Goal: Information Seeking & Learning: Learn about a topic

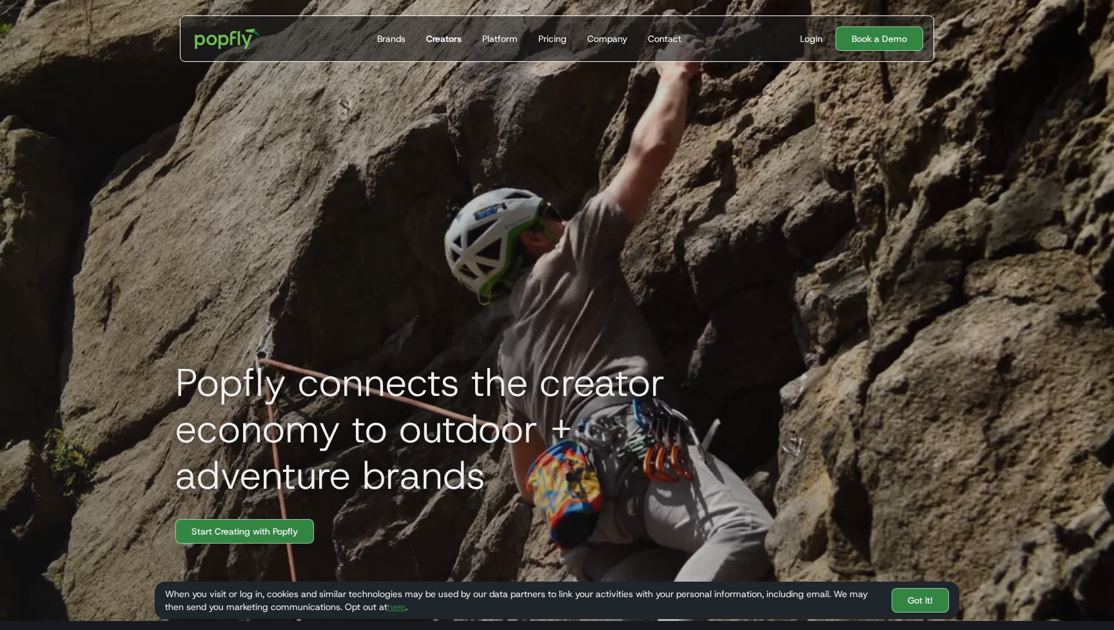
click at [446, 41] on div "Creators" at bounding box center [443, 38] width 35 height 13
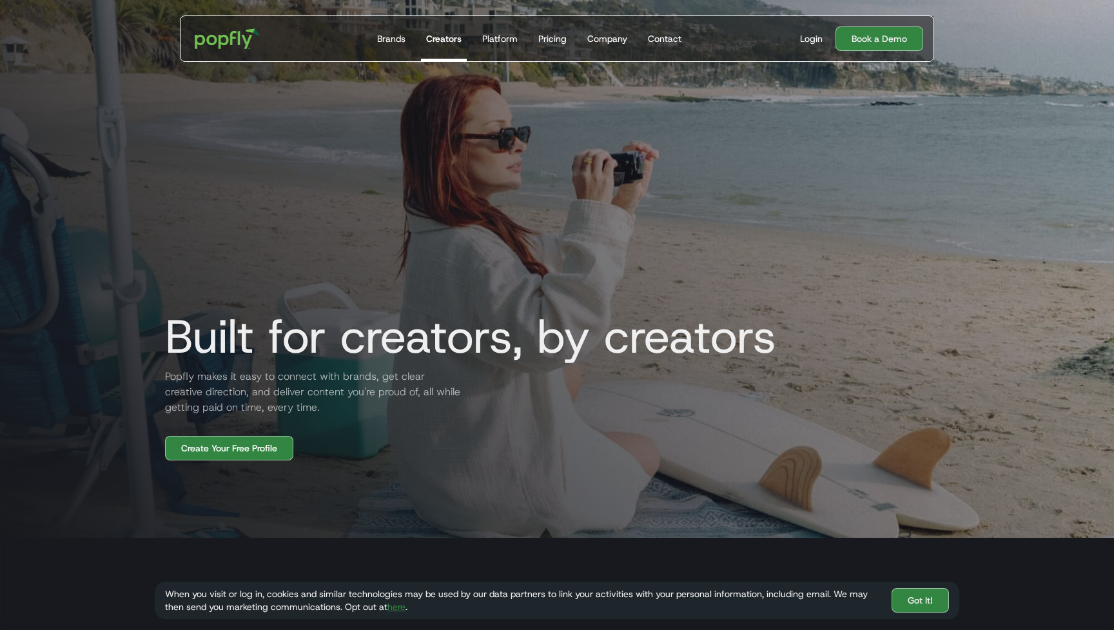
scroll to position [84, 0]
click at [550, 44] on div "Pricing" at bounding box center [552, 38] width 28 height 13
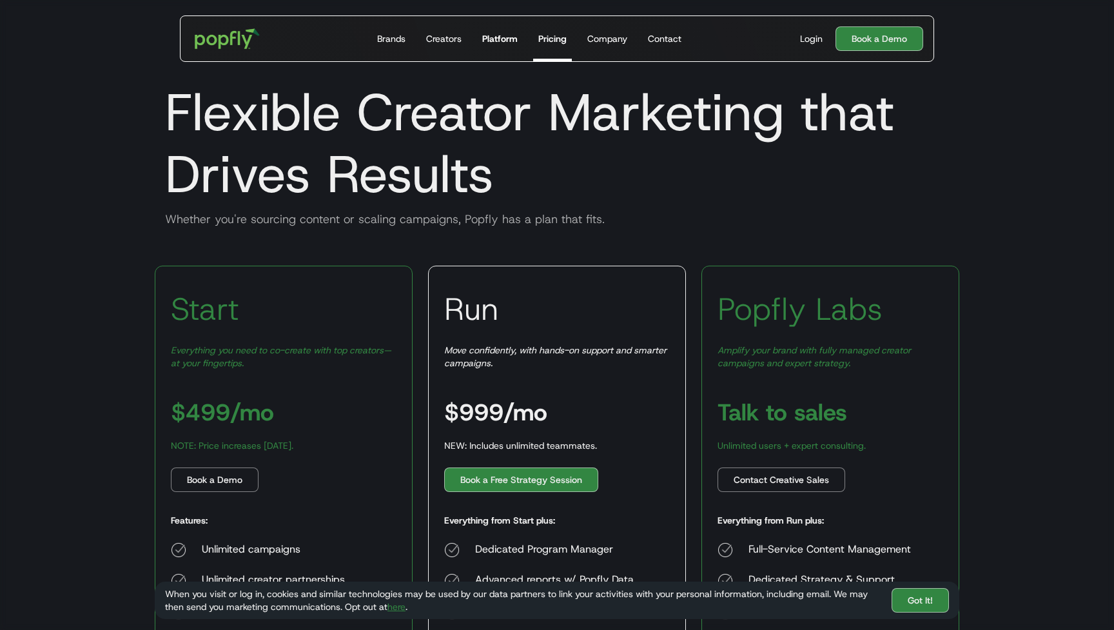
click at [496, 35] on div "Platform" at bounding box center [499, 38] width 35 height 13
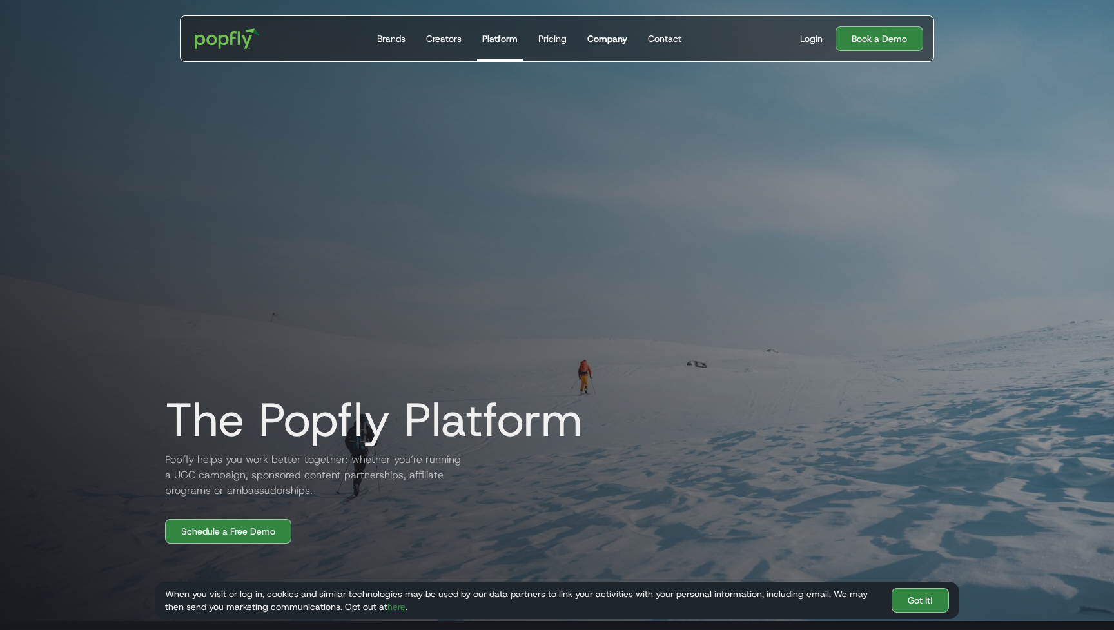
click at [609, 39] on div "Company" at bounding box center [607, 38] width 40 height 13
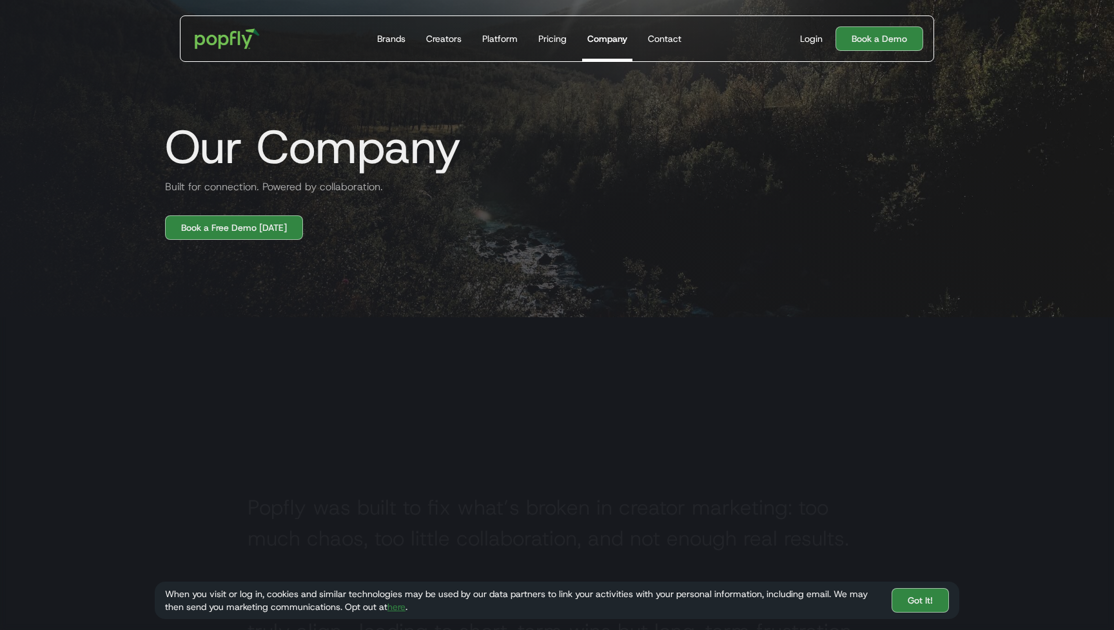
scroll to position [406, 0]
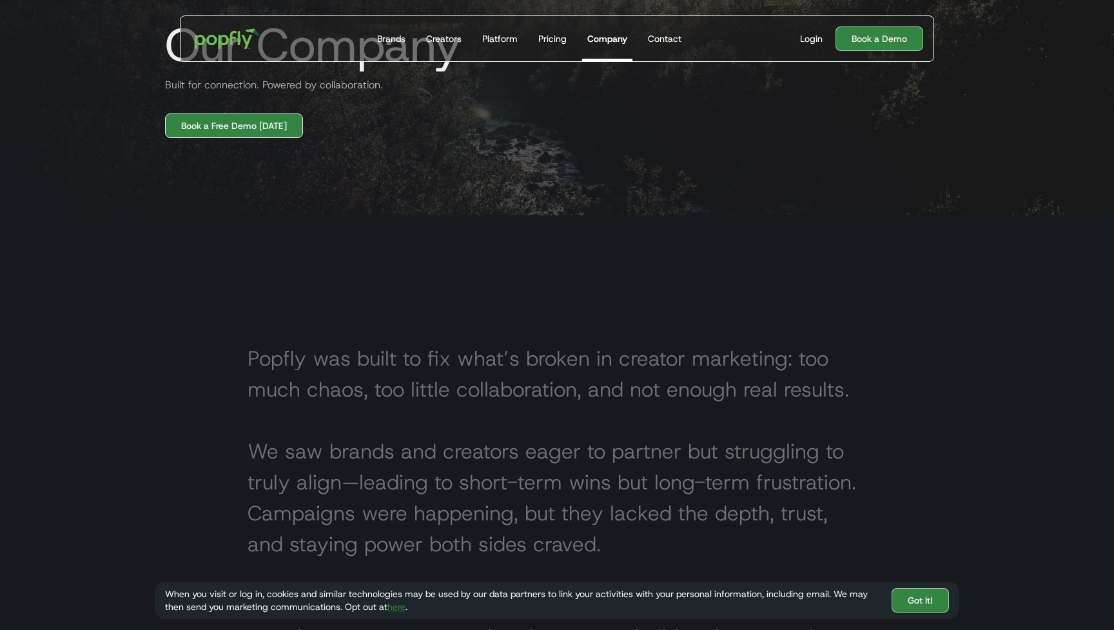
click at [257, 133] on link "Book a Free Demo Today" at bounding box center [234, 125] width 138 height 25
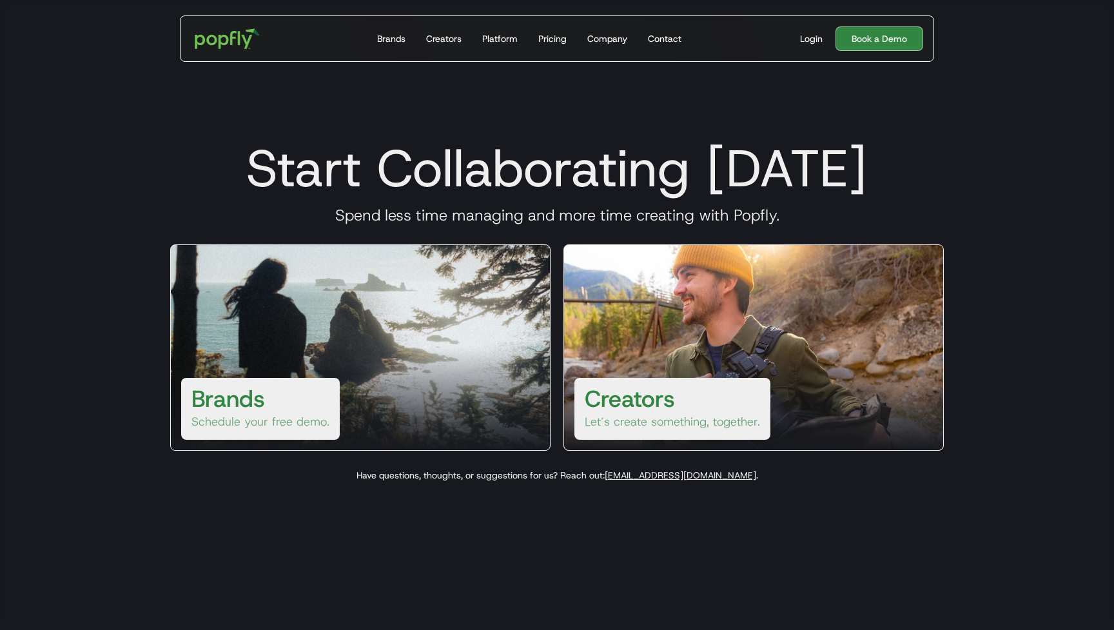
click at [667, 351] on div at bounding box center [753, 398] width 379 height 103
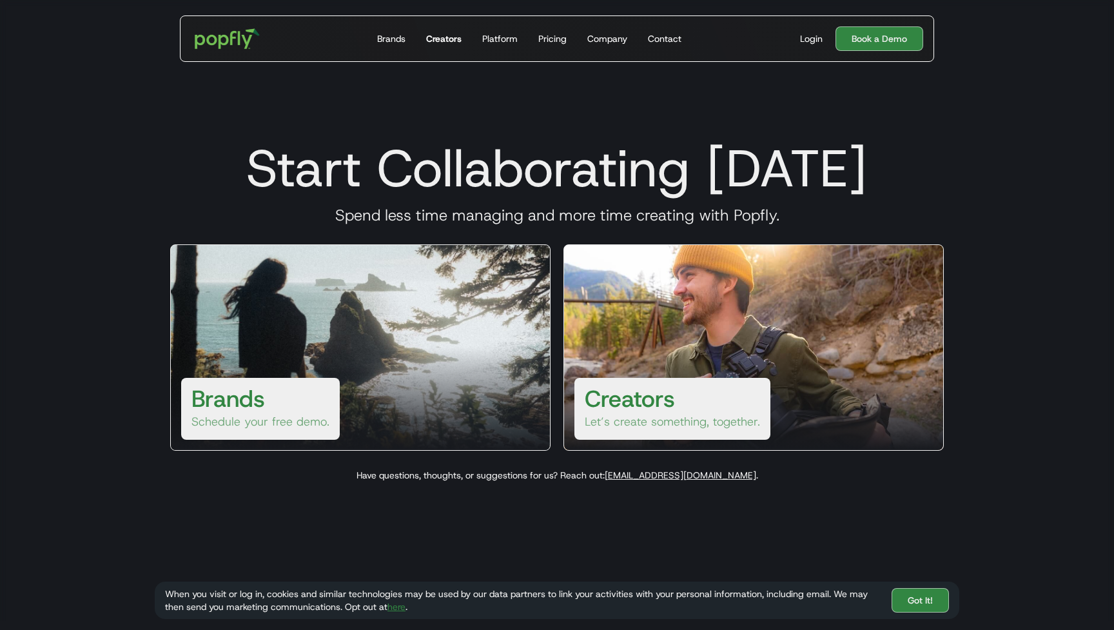
click at [450, 41] on div "Creators" at bounding box center [443, 38] width 35 height 13
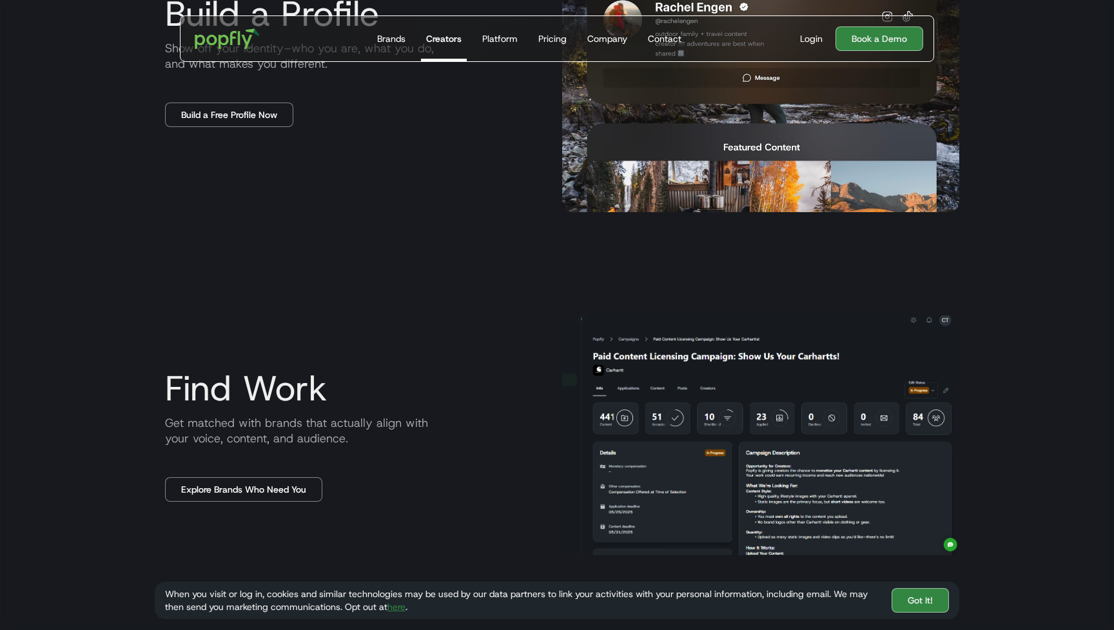
scroll to position [913, 0]
